Goal: Information Seeking & Learning: Find specific fact

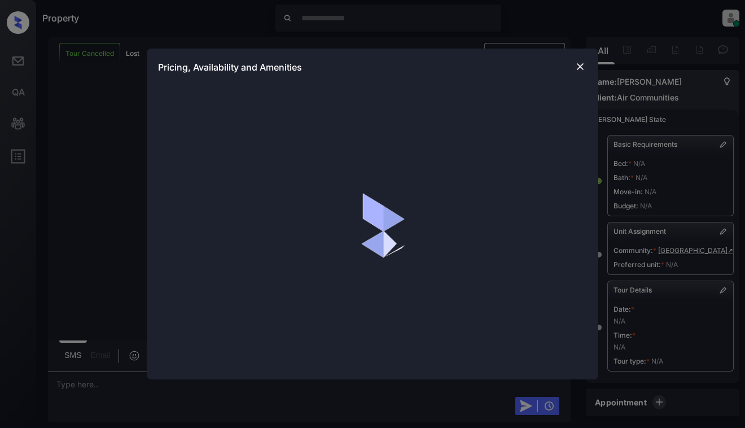
scroll to position [4914, 0]
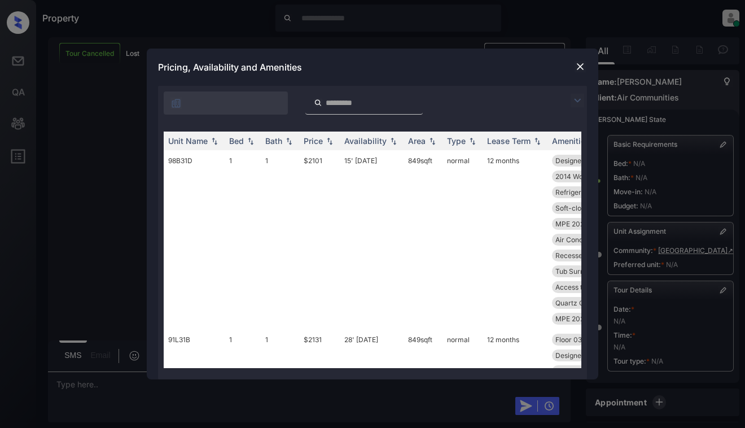
click at [578, 103] on img at bounding box center [578, 101] width 14 height 14
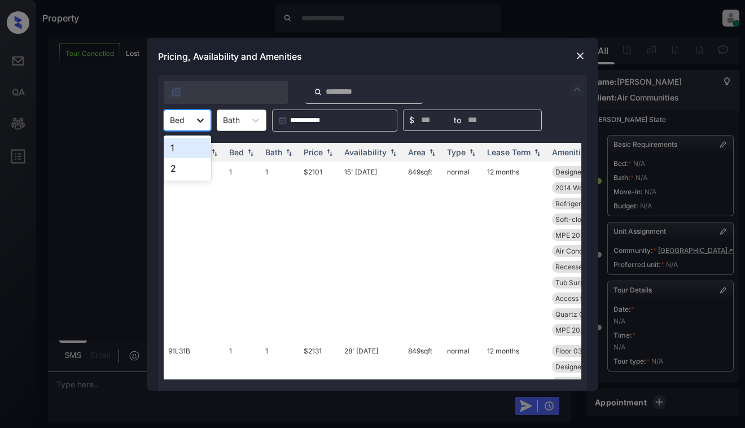
click at [197, 115] on icon at bounding box center [200, 120] width 11 height 11
click at [190, 145] on div "1" at bounding box center [187, 148] width 47 height 20
drag, startPoint x: 325, startPoint y: 156, endPoint x: 346, endPoint y: 180, distance: 31.6
click at [324, 156] on div "Price" at bounding box center [320, 152] width 32 height 10
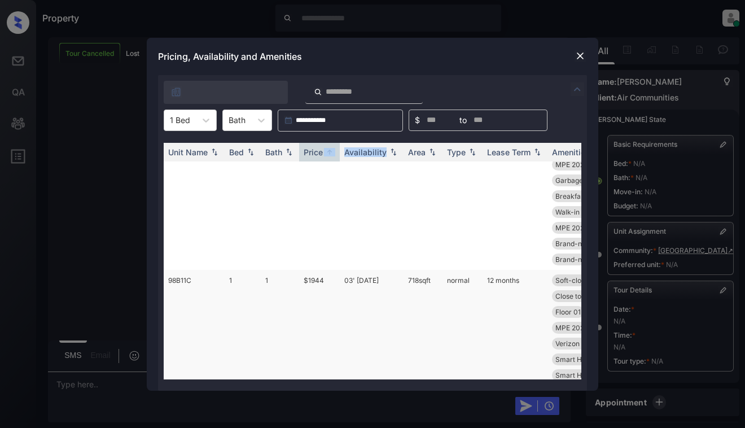
scroll to position [113, 0]
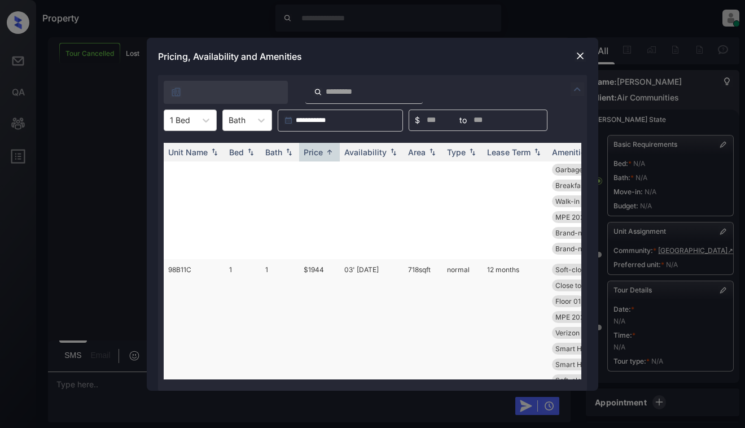
click at [333, 293] on td "$1944" at bounding box center [319, 340] width 41 height 163
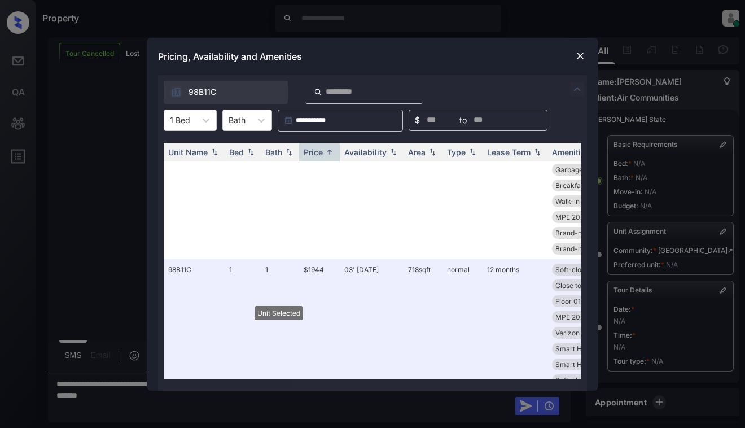
click at [578, 54] on img at bounding box center [580, 55] width 11 height 11
